Goal: Use online tool/utility: Utilize a website feature to perform a specific function

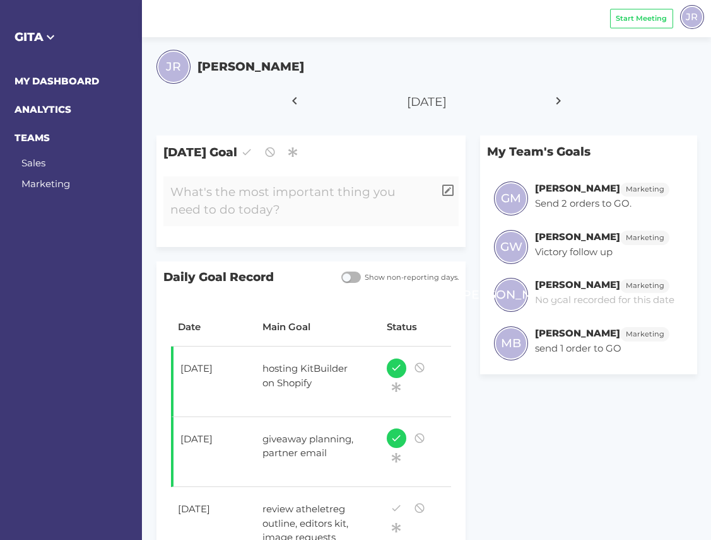
click at [310, 219] on div at bounding box center [298, 202] width 270 height 50
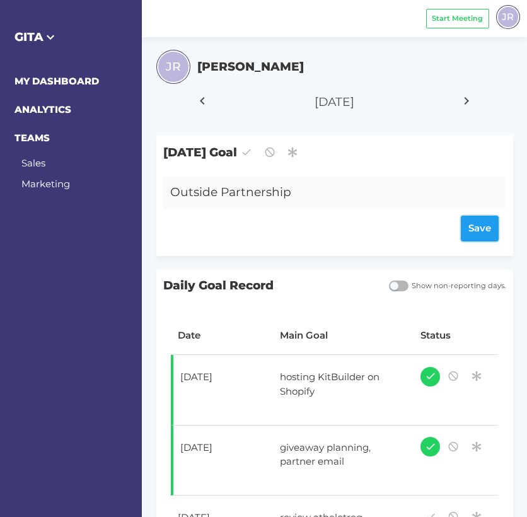
click at [488, 223] on div "Save" at bounding box center [334, 229] width 328 height 26
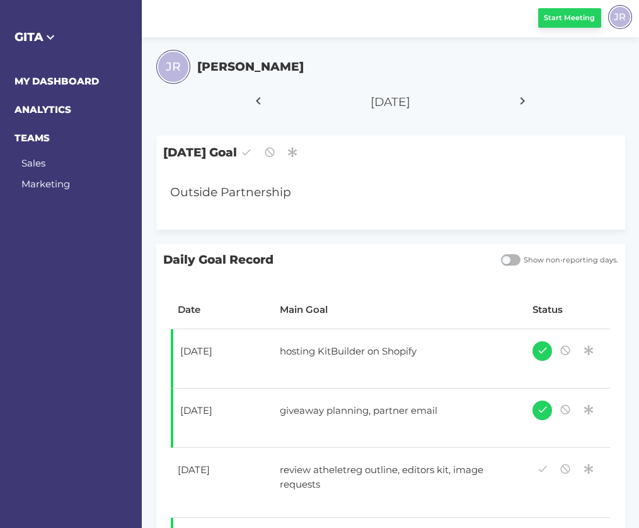
click at [576, 14] on span "Start Meeting" at bounding box center [569, 18] width 51 height 11
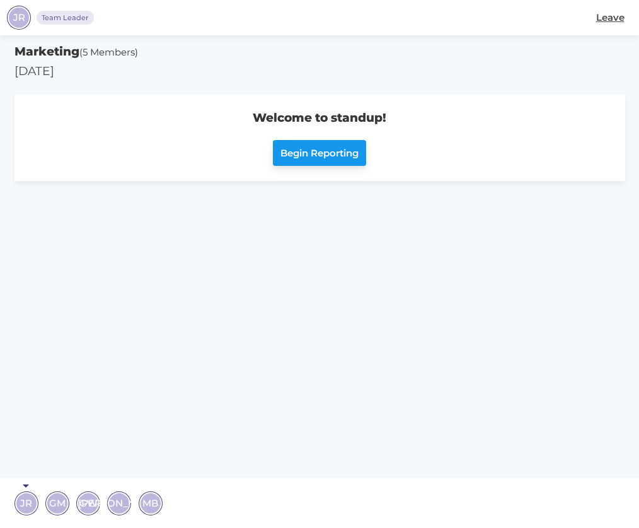
click at [335, 161] on button "Begin Reporting" at bounding box center [320, 153] width 94 height 26
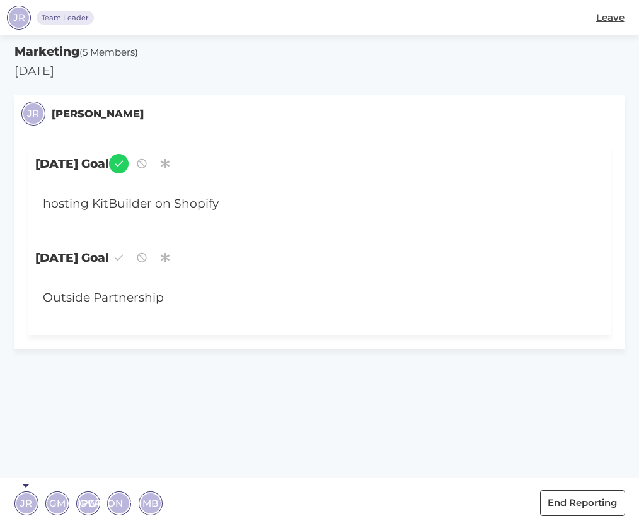
click at [56, 502] on span "GM" at bounding box center [57, 503] width 16 height 15
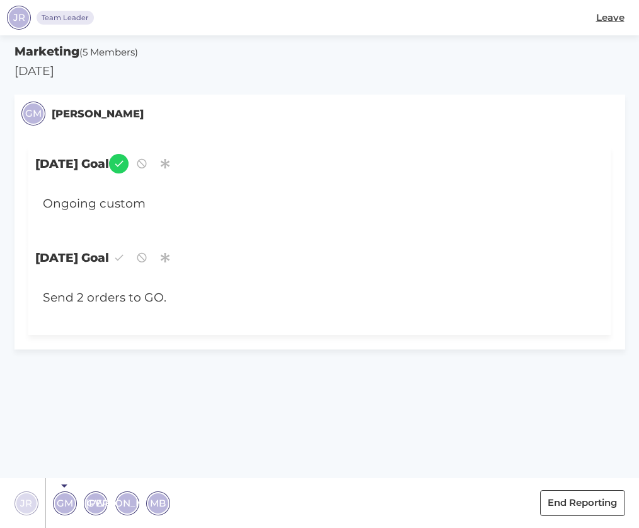
click at [98, 503] on span "GW" at bounding box center [96, 503] width 18 height 15
click at [129, 499] on span "[PERSON_NAME]" at bounding box center [127, 503] width 83 height 15
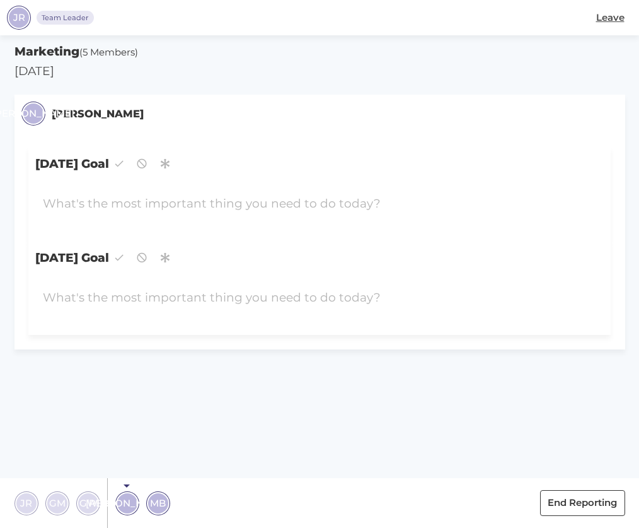
click at [154, 501] on span "MB" at bounding box center [158, 503] width 16 height 15
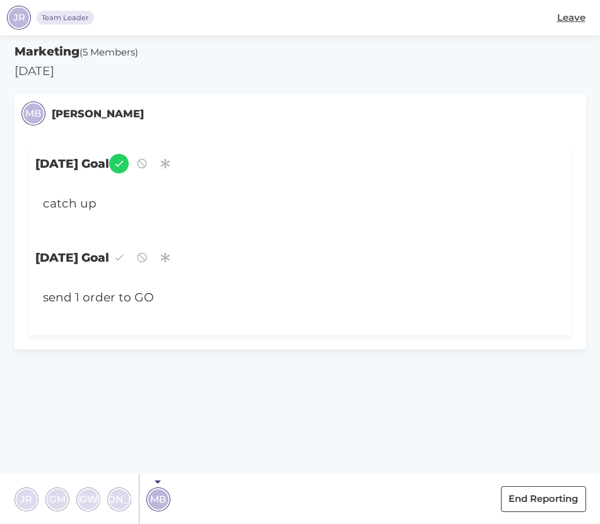
click at [28, 489] on div "JR" at bounding box center [26, 499] width 20 height 20
